Goal: Navigation & Orientation: Find specific page/section

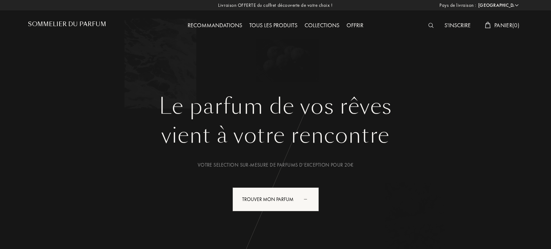
select select "PL"
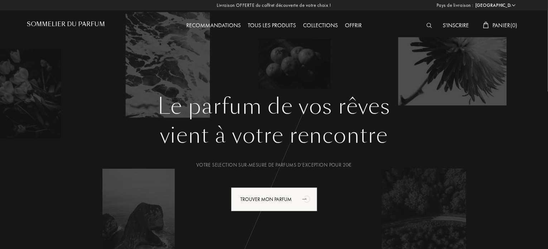
click at [450, 147] on div "vient à votre rencontre" at bounding box center [274, 135] width 484 height 32
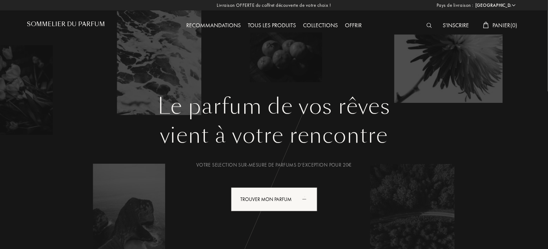
click at [277, 67] on div "Le parfum de vos rêves vient à votre rencontre Votre selection sur-mesure de pa…" at bounding box center [274, 134] width 516 height 269
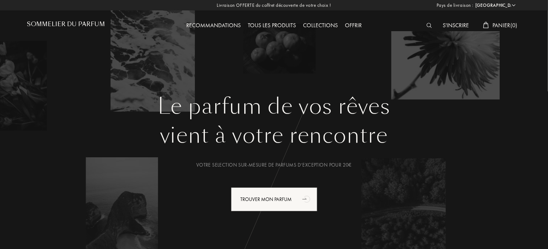
click at [126, 44] on div "Le parfum de vos rêves vient à votre rencontre Votre selection sur-mesure de pa…" at bounding box center [274, 134] width 516 height 269
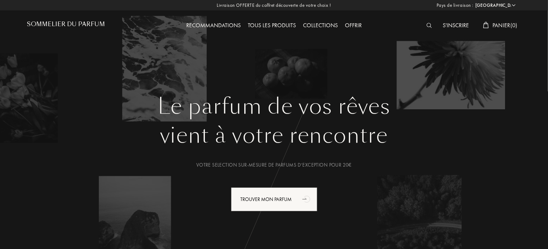
click at [384, 196] on div "Le parfum de vos rêves vient à votre rencontre Votre selection sur-mesure de pa…" at bounding box center [274, 181] width 495 height 175
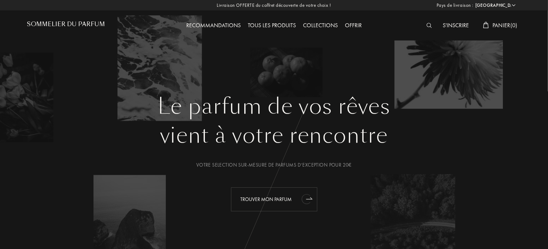
click at [282, 204] on div "Trouver mon parfum" at bounding box center [274, 199] width 86 height 24
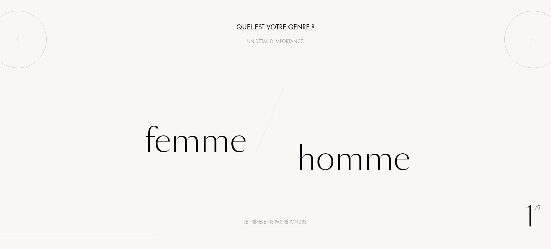
click at [271, 222] on div "Je préfère ne pas répondre" at bounding box center [275, 222] width 62 height 8
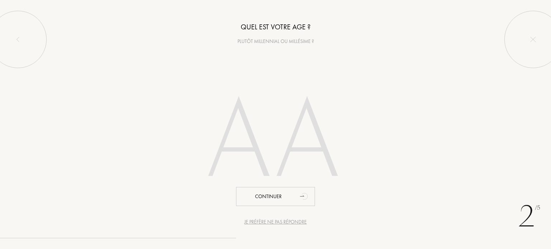
click at [271, 222] on div "Je préfère ne pas répondre" at bounding box center [275, 222] width 62 height 8
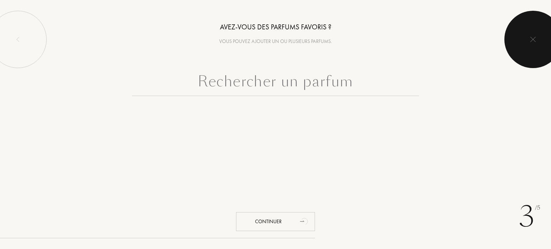
click at [535, 37] on img at bounding box center [533, 40] width 6 height 6
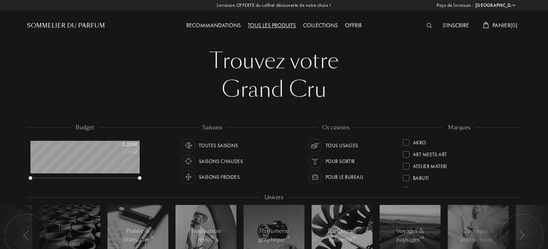
select select "PL"
click at [330, 23] on div "Collections" at bounding box center [321, 25] width 42 height 9
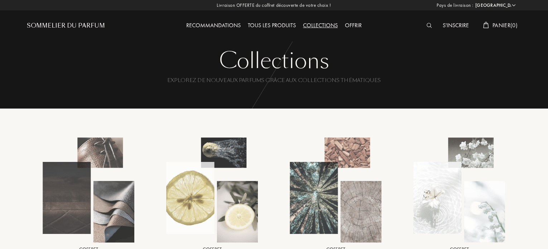
select select "PL"
click at [266, 24] on div "Tous les produits" at bounding box center [271, 25] width 55 height 9
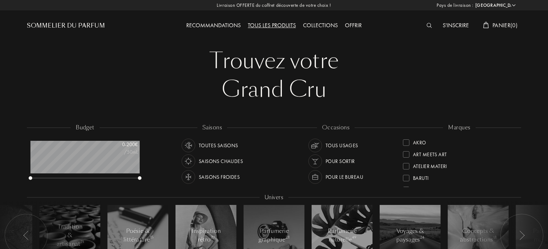
select select "PL"
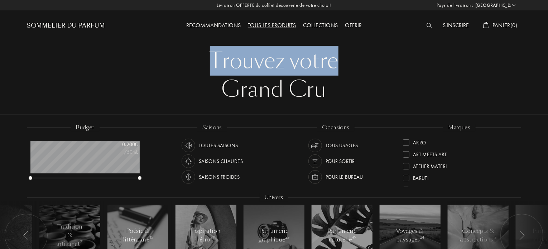
drag, startPoint x: 547, startPoint y: 20, endPoint x: 548, endPoint y: 53, distance: 33.0
click at [542, 40] on div at bounding box center [275, 57] width 551 height 115
drag, startPoint x: 548, startPoint y: 18, endPoint x: 549, endPoint y: 50, distance: 32.3
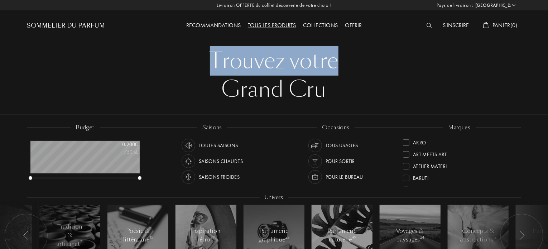
click at [526, 62] on div "Trouvez votre Grand Cru Trouvez votre Grand Cru budget 0 - 200 € /50mL saisons …" at bounding box center [274, 158] width 505 height 316
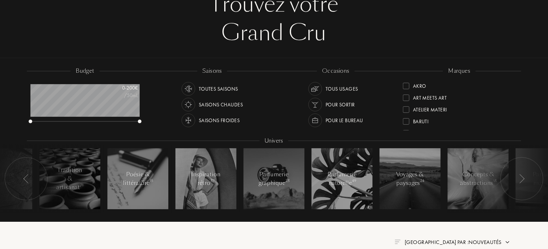
scroll to position [58, 0]
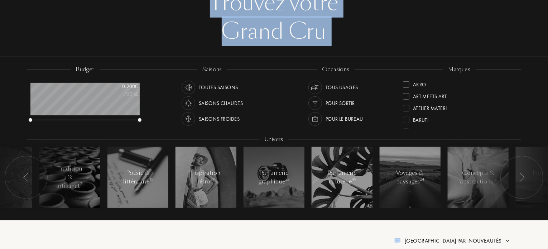
drag, startPoint x: 548, startPoint y: 55, endPoint x: 547, endPoint y: 74, distance: 19.4
click at [546, 57] on div at bounding box center [274, 139] width 551 height 164
click at [492, 25] on div "Grand Cru" at bounding box center [274, 31] width 484 height 29
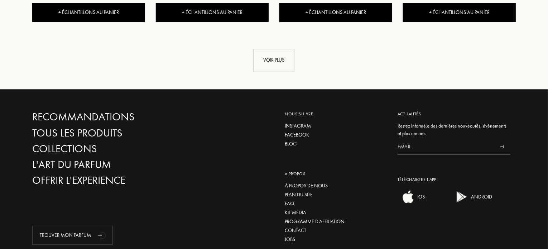
scroll to position [926, 0]
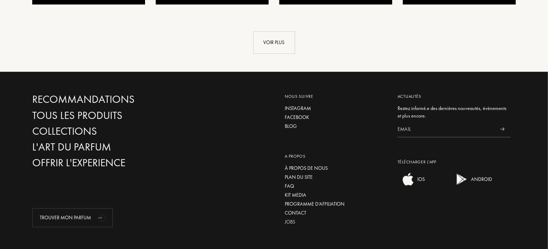
click at [293, 218] on div "Jobs" at bounding box center [336, 222] width 102 height 8
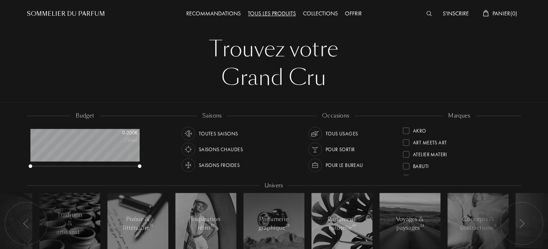
scroll to position [0, 0]
